Goal: Task Accomplishment & Management: Manage account settings

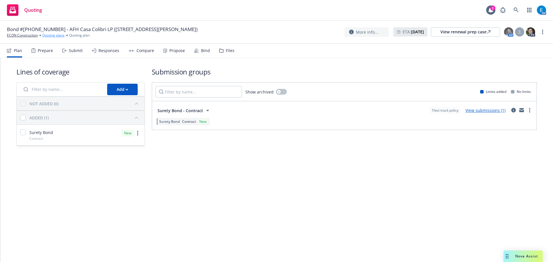
click at [56, 36] on link "Quoting plans" at bounding box center [53, 35] width 22 height 5
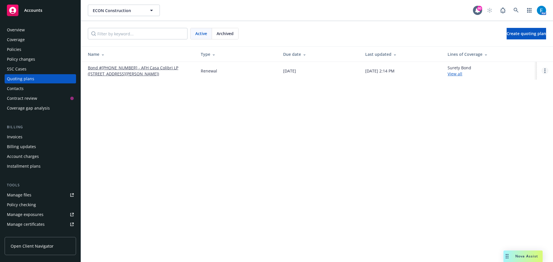
click at [545, 71] on circle "Open options" at bounding box center [544, 70] width 1 height 1
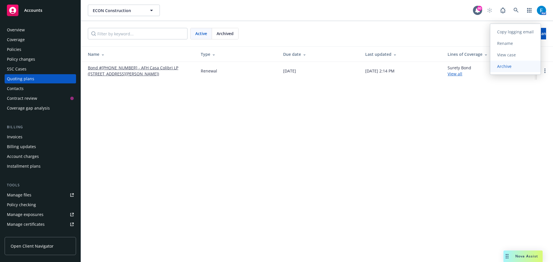
click at [501, 66] on span "Archive" at bounding box center [504, 66] width 28 height 5
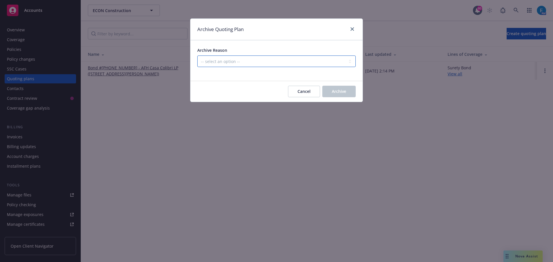
click at [232, 58] on select "-- select an option -- All policies in this renewal plan are auto-renewed Creat…" at bounding box center [276, 62] width 158 height 12
select select "ARCHIVED_CREATED_IN_ERROR"
click at [197, 56] on select "-- select an option -- All policies in this renewal plan are auto-renewed Creat…" at bounding box center [276, 62] width 158 height 12
click at [338, 93] on span "Archive" at bounding box center [339, 91] width 14 height 5
